Goal: Find specific page/section: Find specific page/section

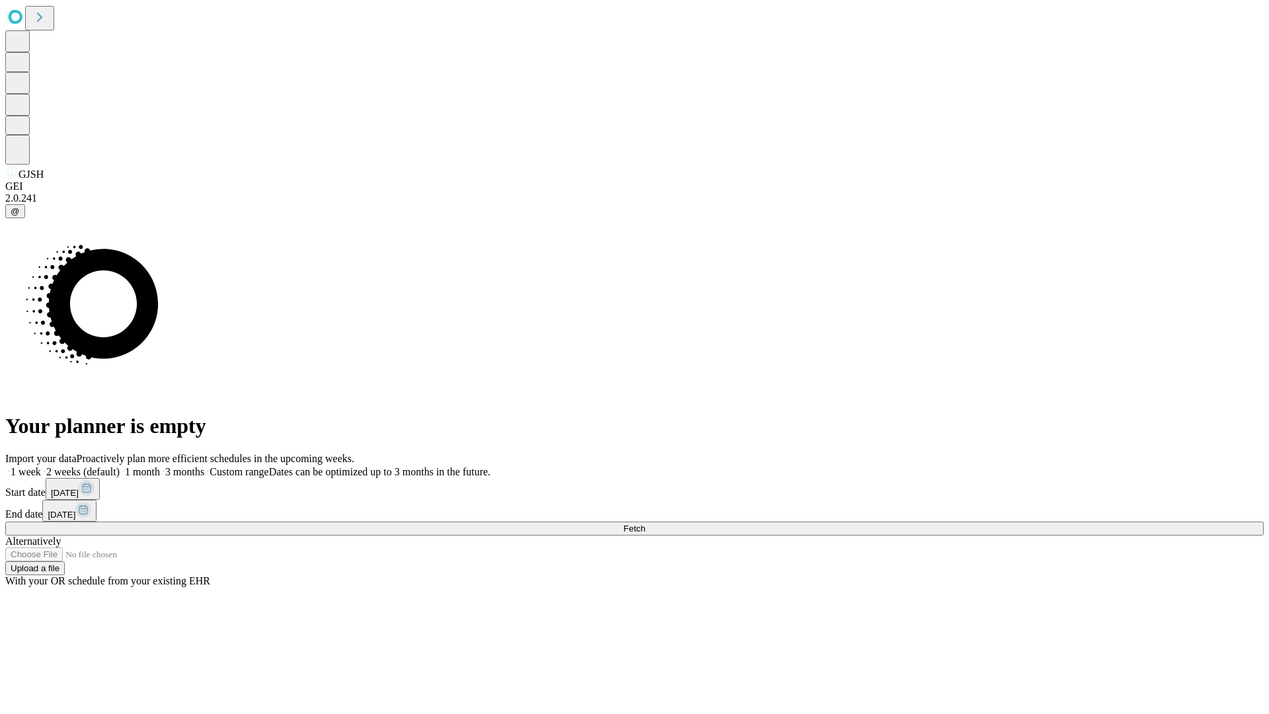
click at [645, 523] on span "Fetch" at bounding box center [634, 528] width 22 height 10
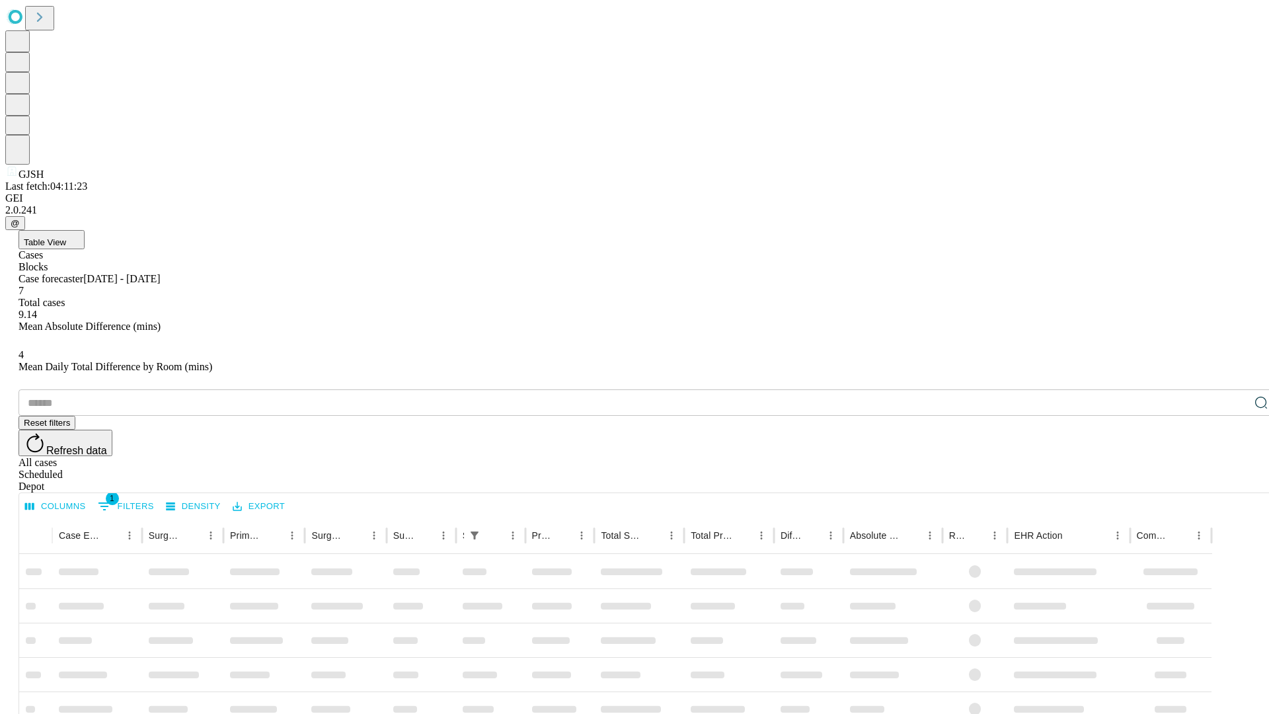
click at [1234, 480] on div "Depot" at bounding box center [648, 486] width 1258 height 12
